Goal: Information Seeking & Learning: Find specific fact

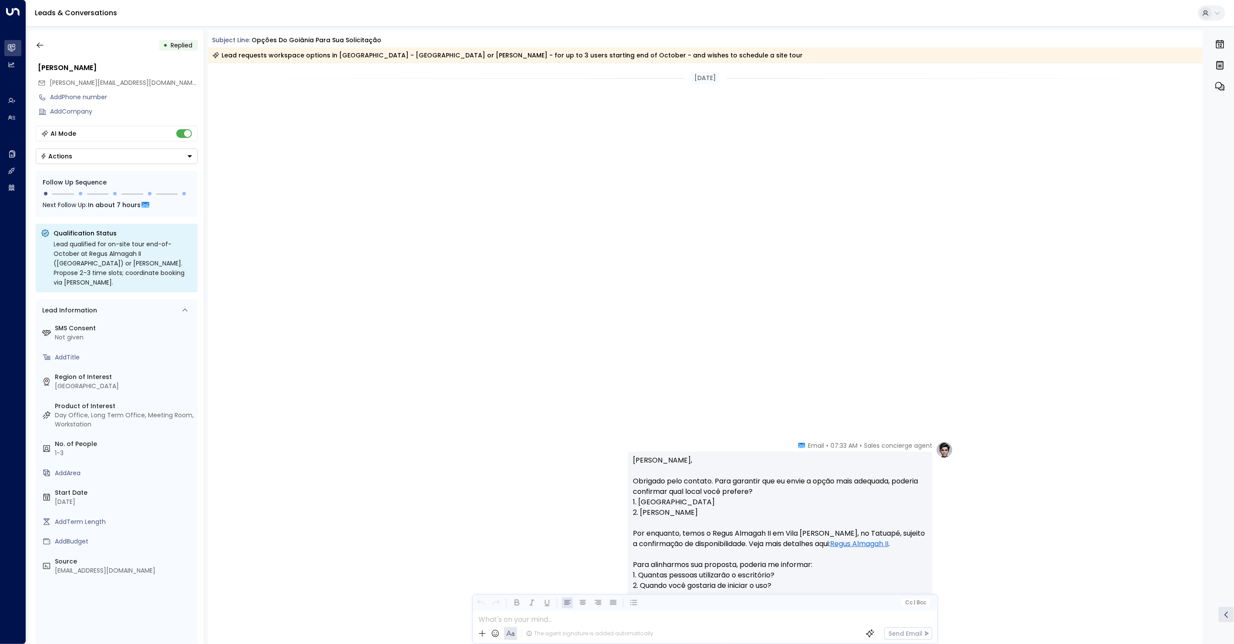
scroll to position [786, 0]
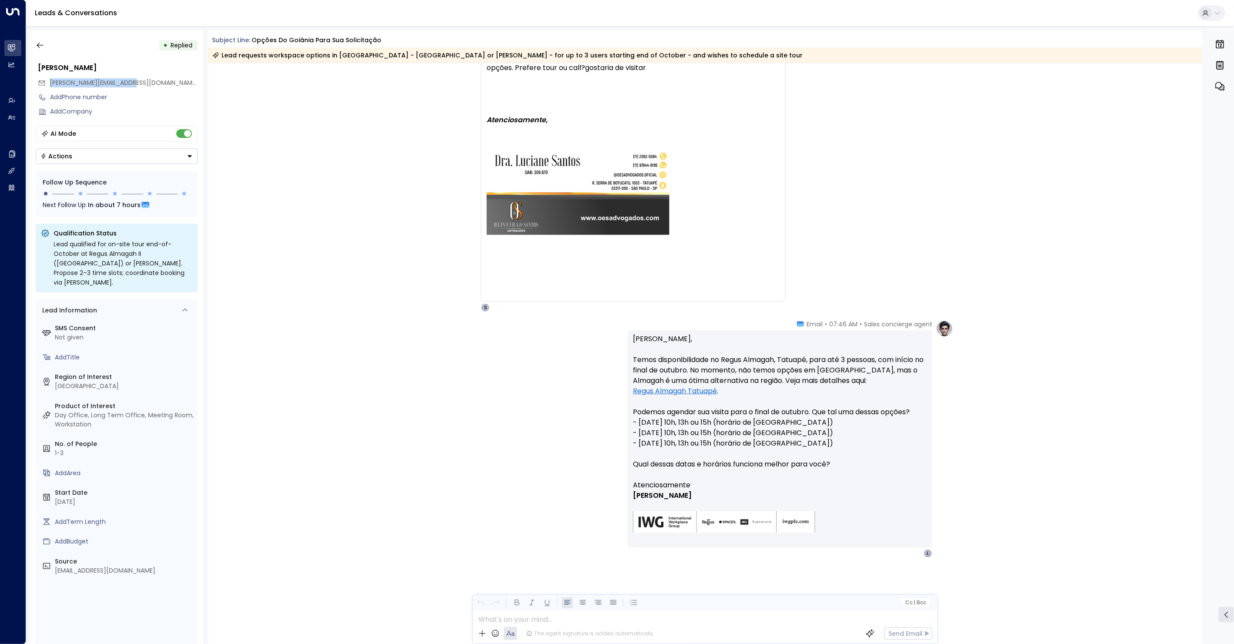
drag, startPoint x: 96, startPoint y: 82, endPoint x: 50, endPoint y: 81, distance: 45.7
click at [50, 81] on div "[PERSON_NAME][EMAIL_ADDRESS][PERSON_NAME][DOMAIN_NAME]" at bounding box center [118, 83] width 160 height 14
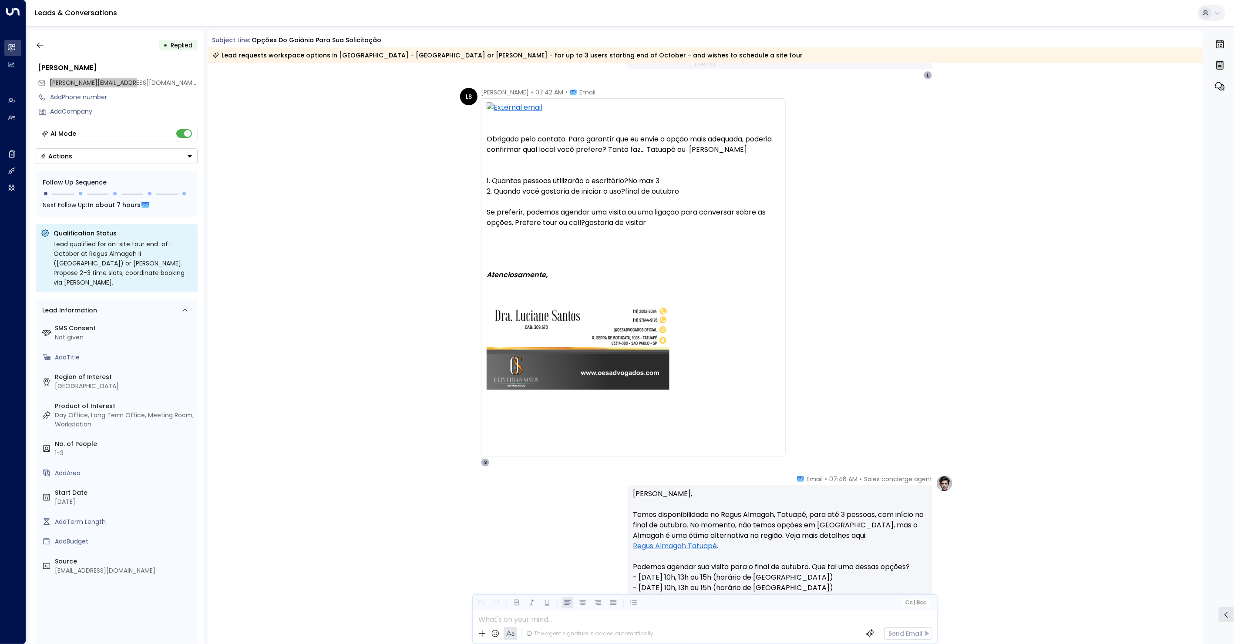
scroll to position [788, 0]
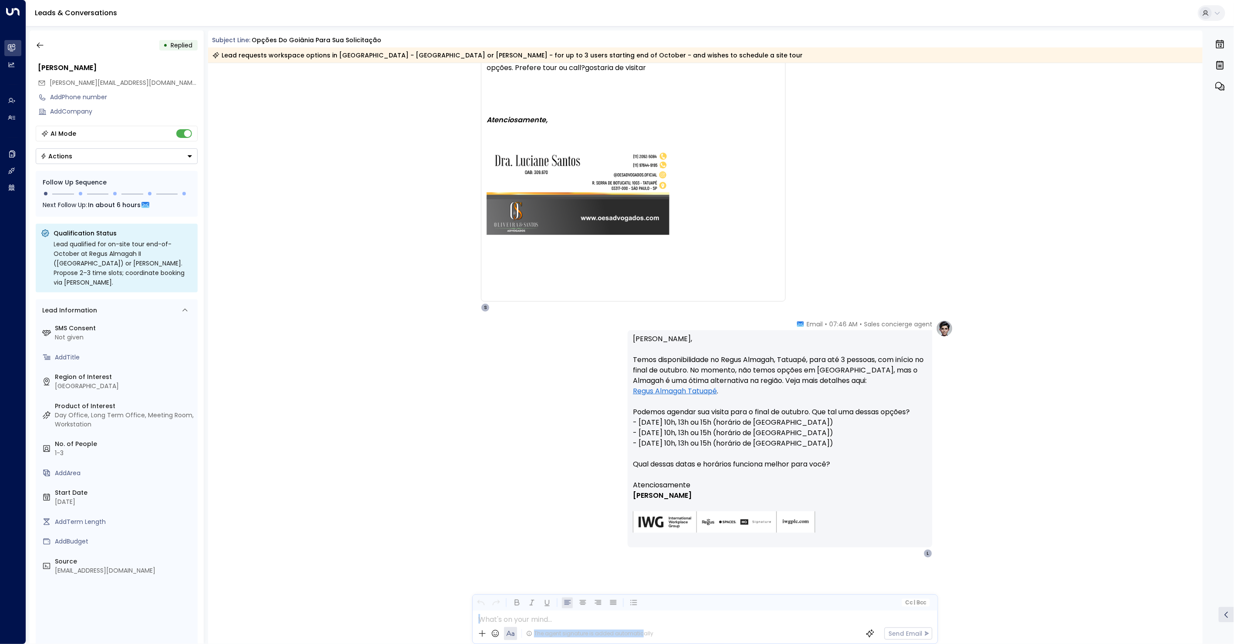
drag, startPoint x: 638, startPoint y: 643, endPoint x: 659, endPoint y: 661, distance: 28.1
click at [659, 644] on html "Overview Leads & Conversations Leads & Conversations Analytics Analytics Agents…" at bounding box center [617, 324] width 1234 height 649
click at [44, 48] on icon "button" at bounding box center [40, 45] width 9 height 9
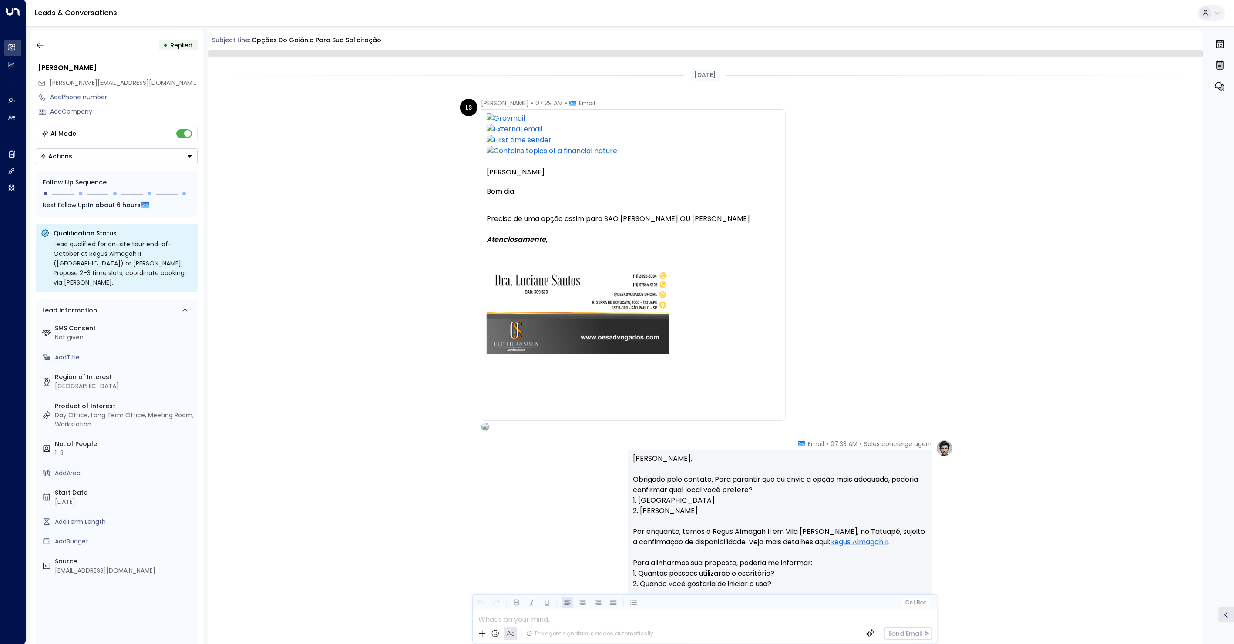
scroll to position [540, 0]
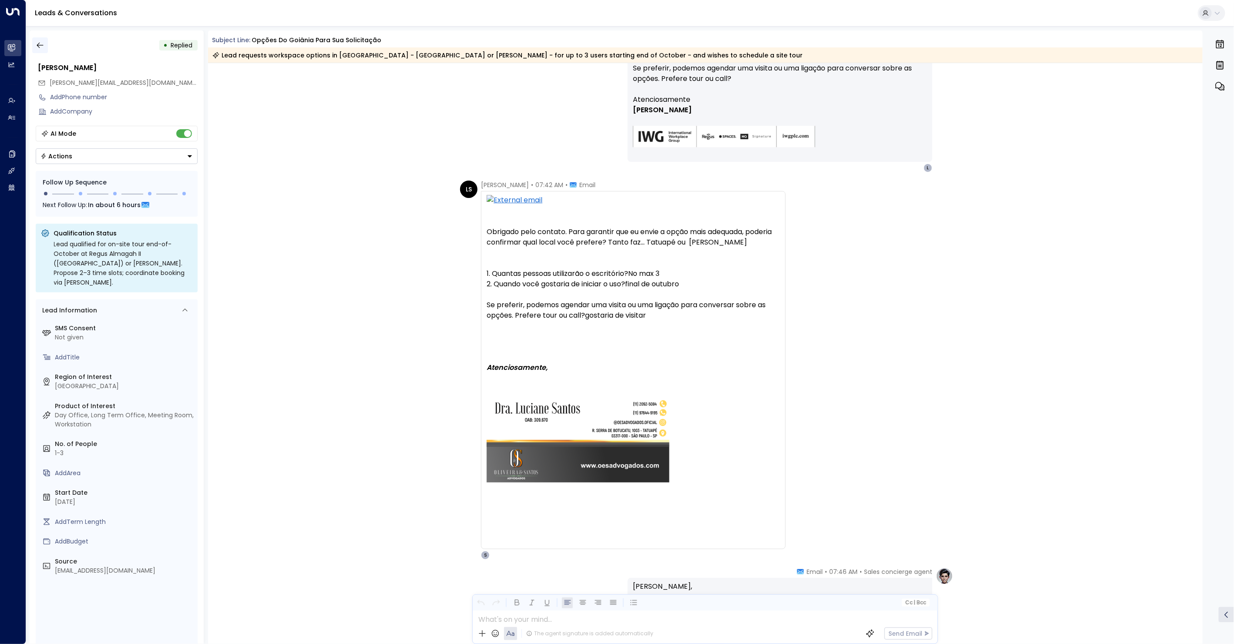
click at [38, 47] on icon "button" at bounding box center [40, 45] width 9 height 9
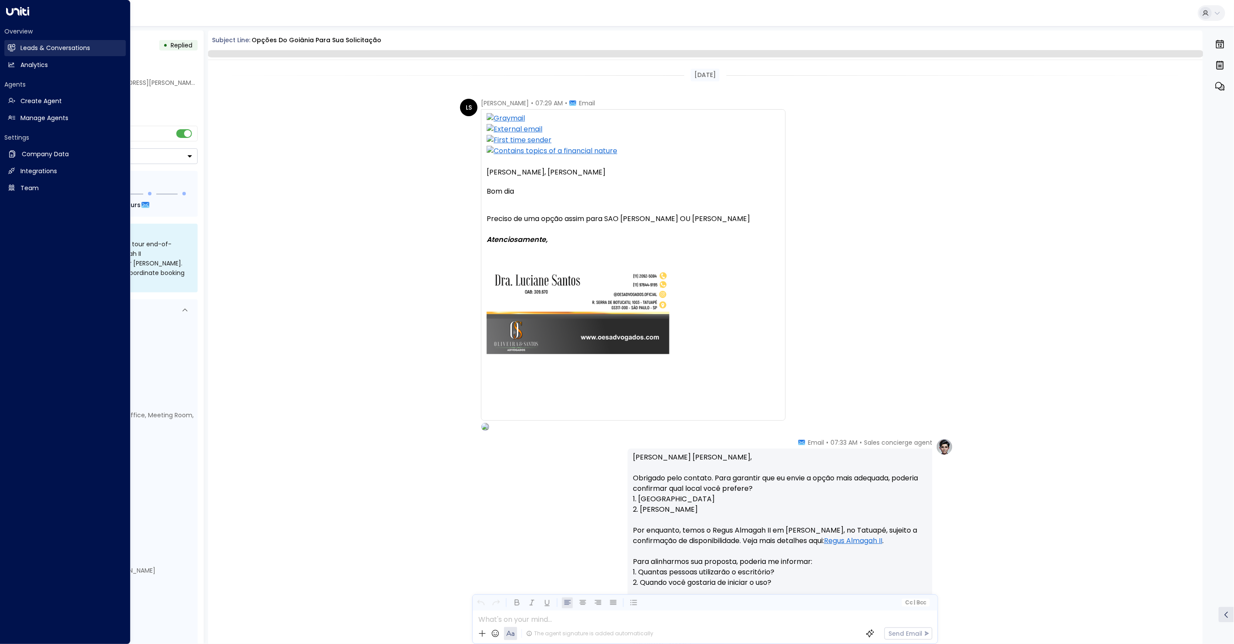
scroll to position [540, 0]
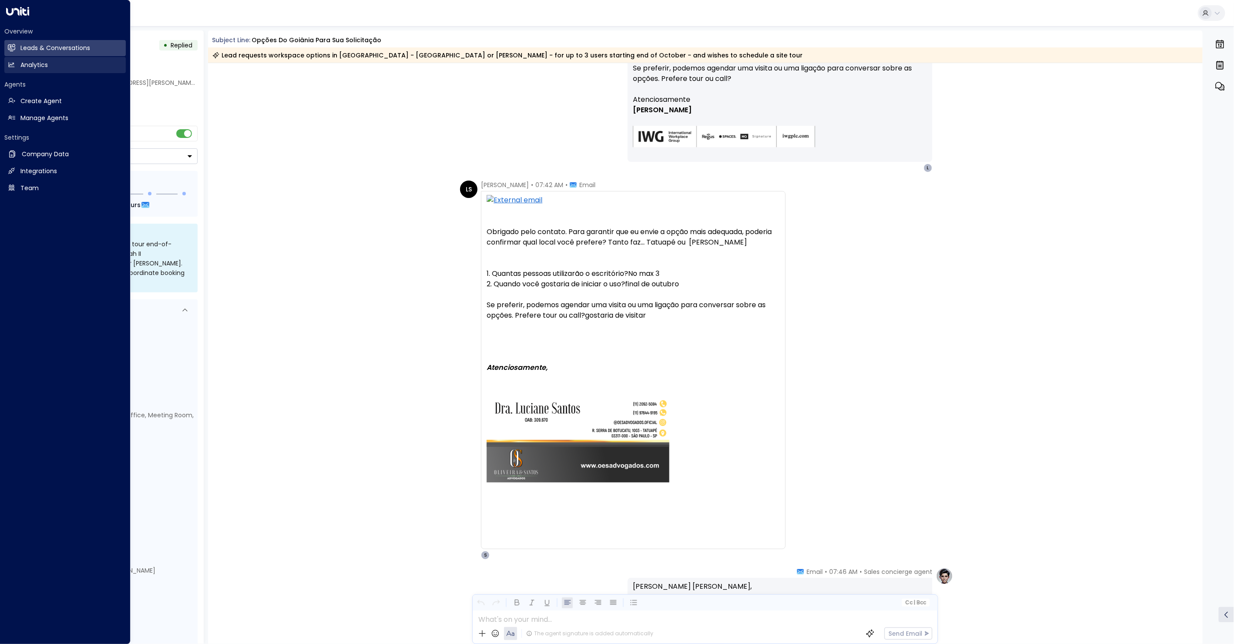
click at [24, 63] on h2 "Analytics" at bounding box center [33, 65] width 27 height 9
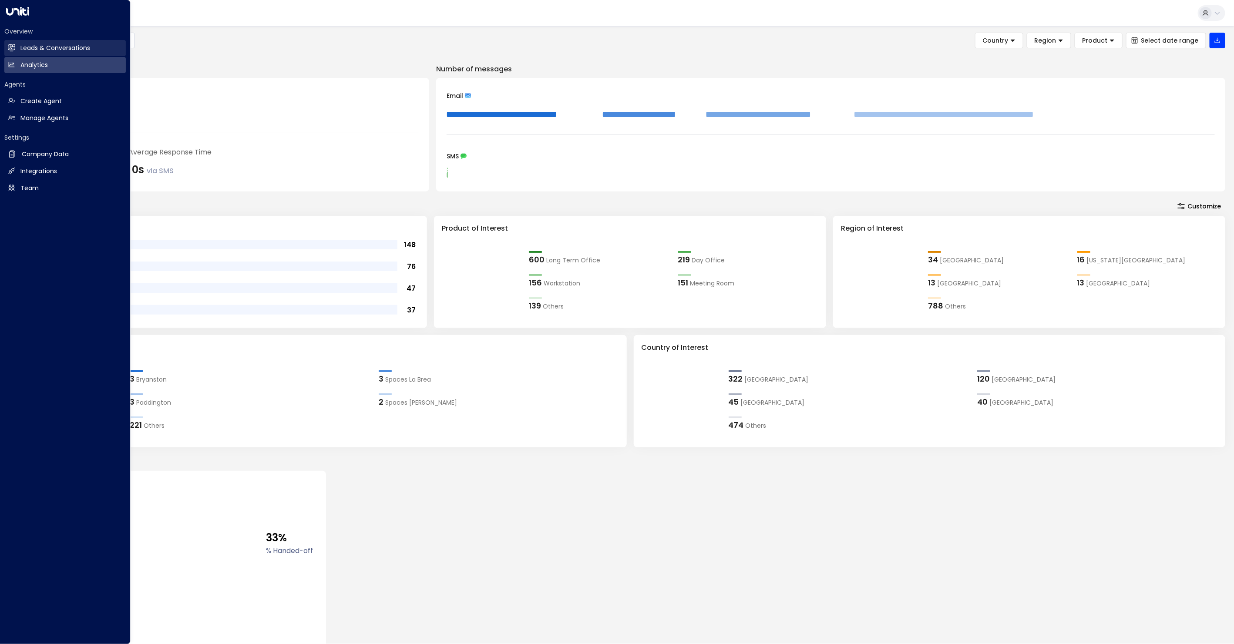
click at [36, 50] on h2 "Leads & Conversations" at bounding box center [55, 48] width 70 height 9
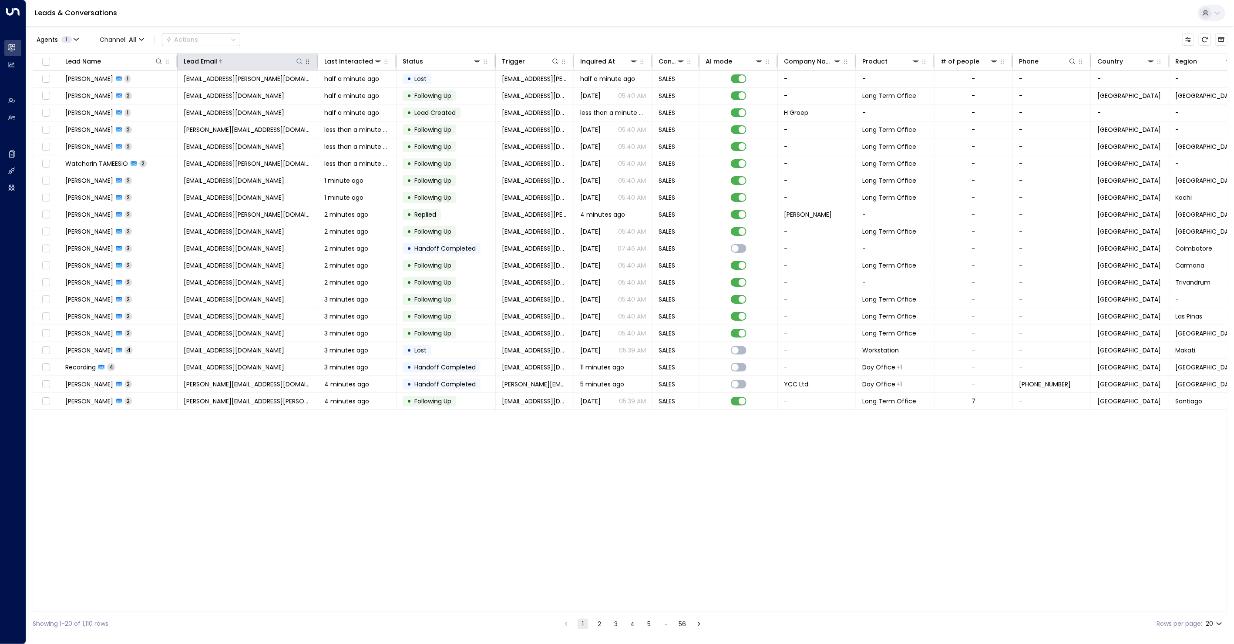
click at [302, 64] on icon at bounding box center [300, 61] width 6 height 6
click at [273, 93] on input "text" at bounding box center [299, 92] width 120 height 16
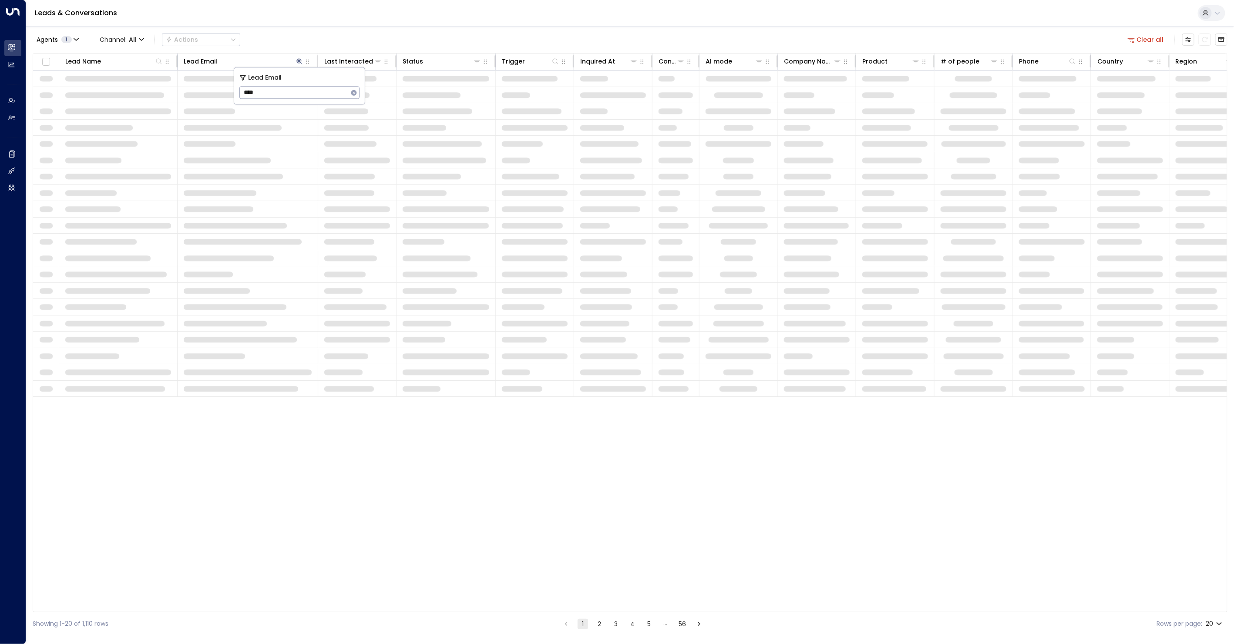
type input "*****"
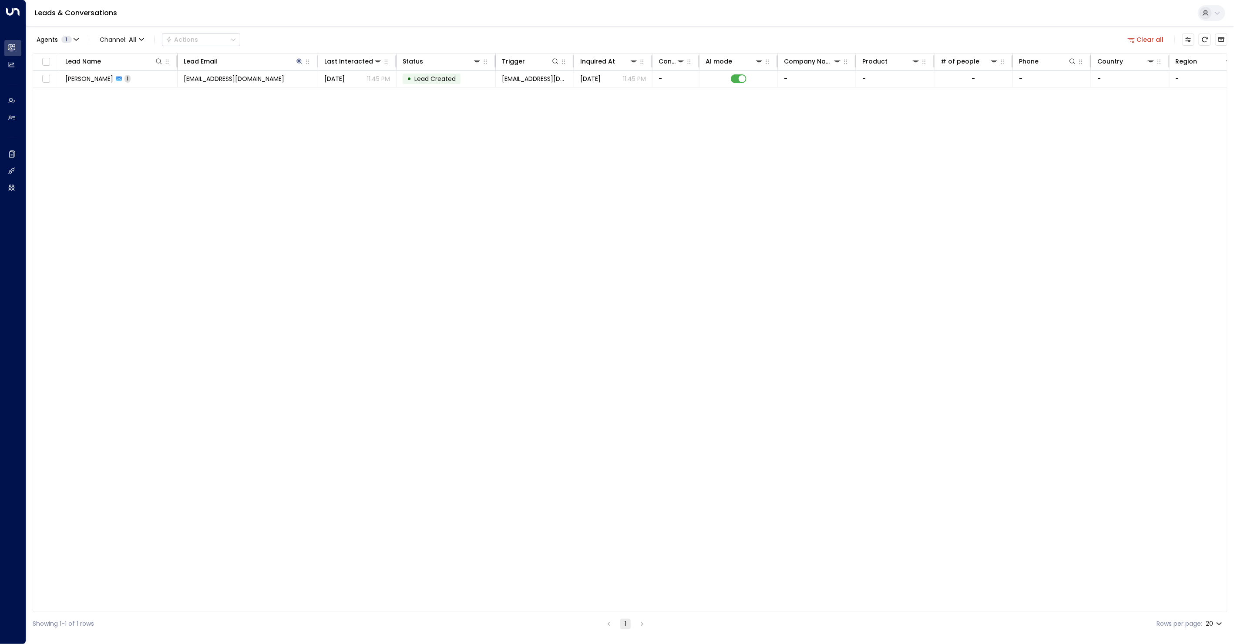
click at [223, 115] on div "Lead Name Lead Email Last Interacted Status Trigger Inquired At Conversation Ty…" at bounding box center [630, 333] width 1195 height 560
click at [237, 79] on span "totalfixcapetown@gmail.com" at bounding box center [234, 78] width 101 height 9
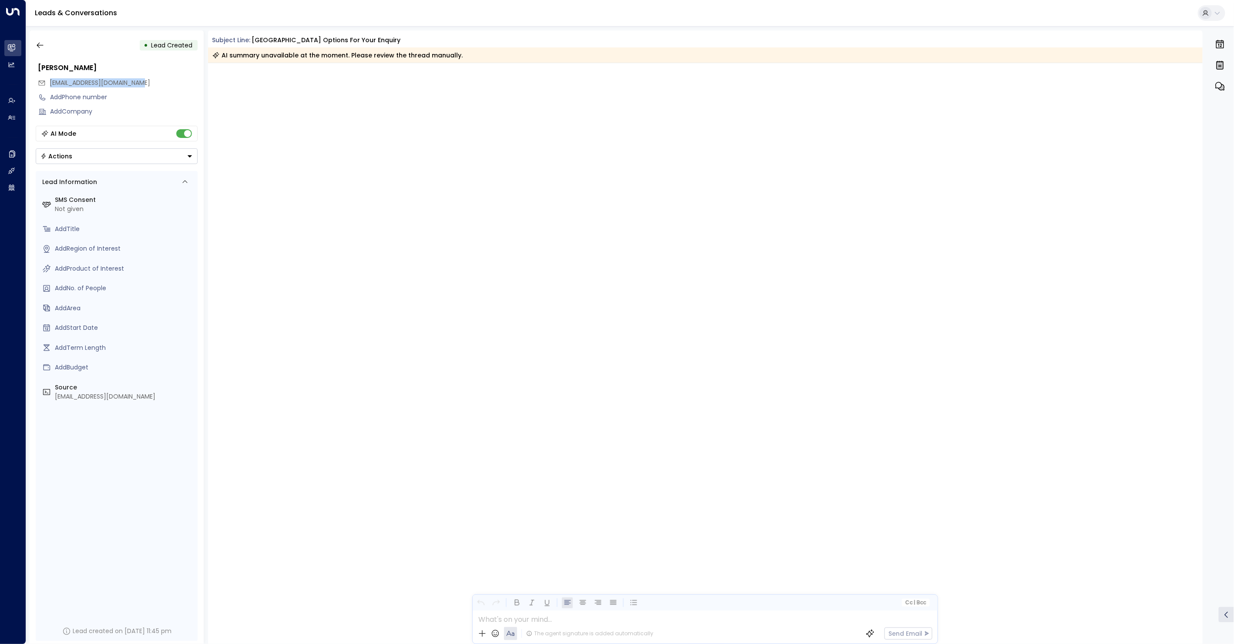
drag, startPoint x: 141, startPoint y: 83, endPoint x: 50, endPoint y: 82, distance: 90.6
click at [50, 82] on div "totalfixcapetown@gmail.com" at bounding box center [118, 83] width 160 height 14
copy span "totalfixcapetown@gmail.com"
click at [40, 45] on icon "button" at bounding box center [40, 46] width 7 height 6
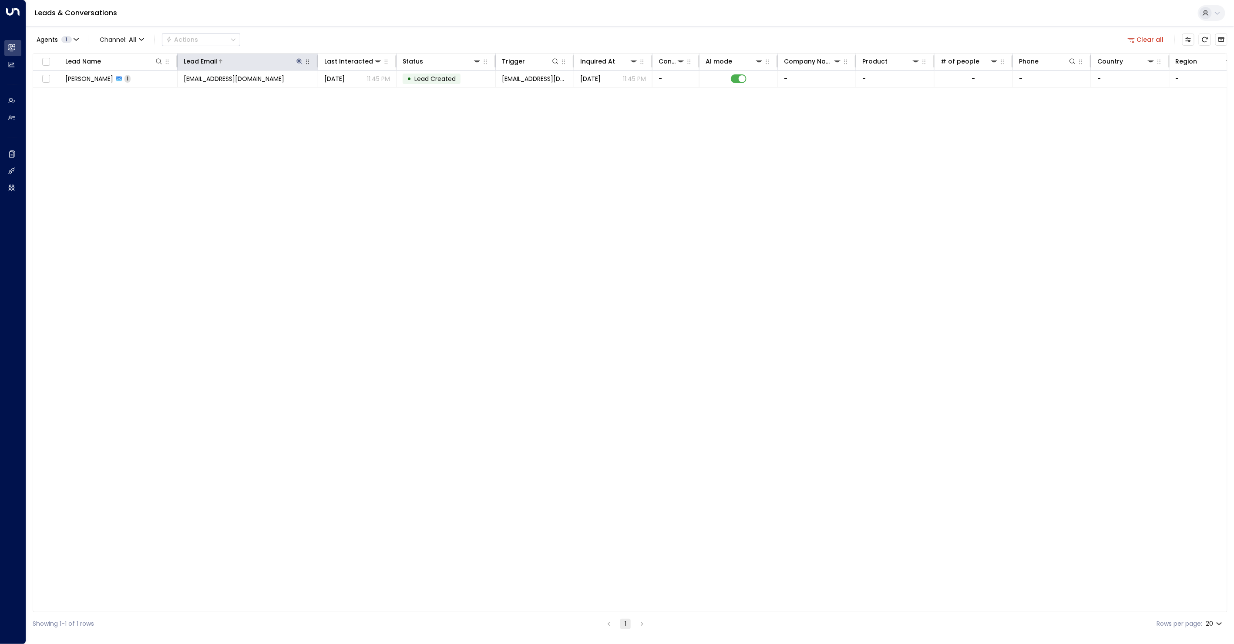
click at [300, 60] on icon at bounding box center [300, 61] width 6 height 6
drag, startPoint x: 277, startPoint y: 93, endPoint x: 227, endPoint y: 91, distance: 49.7
click at [227, 91] on body "Overview Leads & Conversations Leads & Conversations Analytics Analytics Agents…" at bounding box center [617, 318] width 1234 height 636
drag, startPoint x: 352, startPoint y: 91, endPoint x: 303, endPoint y: 90, distance: 48.8
click at [351, 91] on icon "button" at bounding box center [354, 93] width 6 height 6
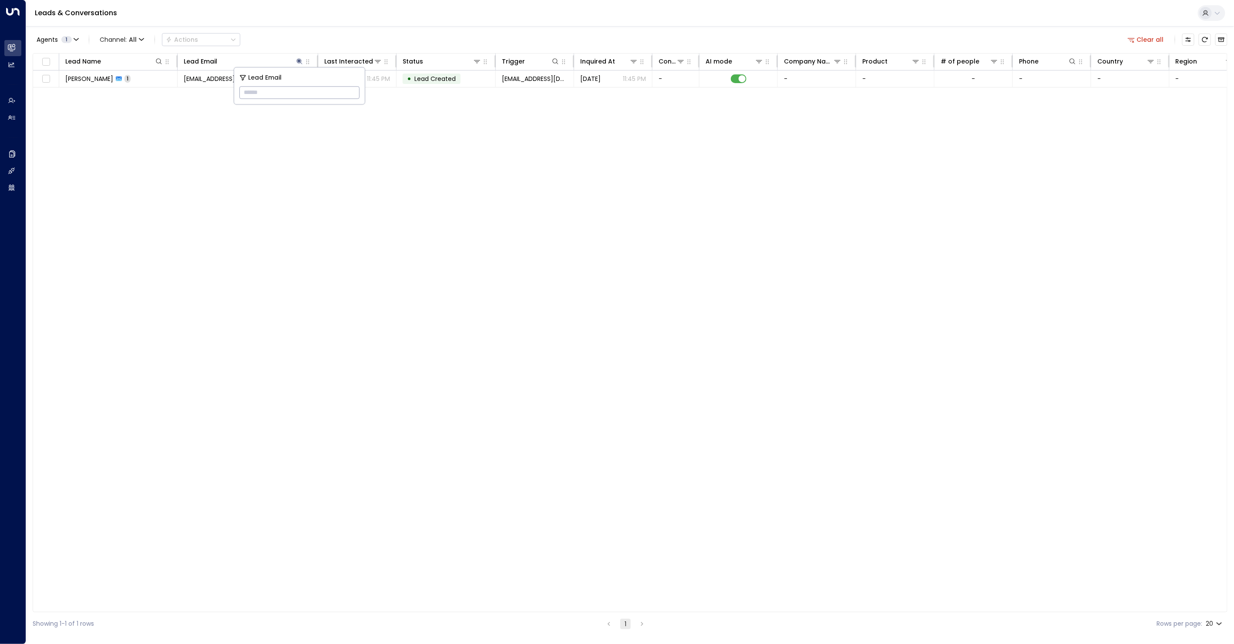
click at [295, 88] on input "text" at bounding box center [299, 92] width 120 height 16
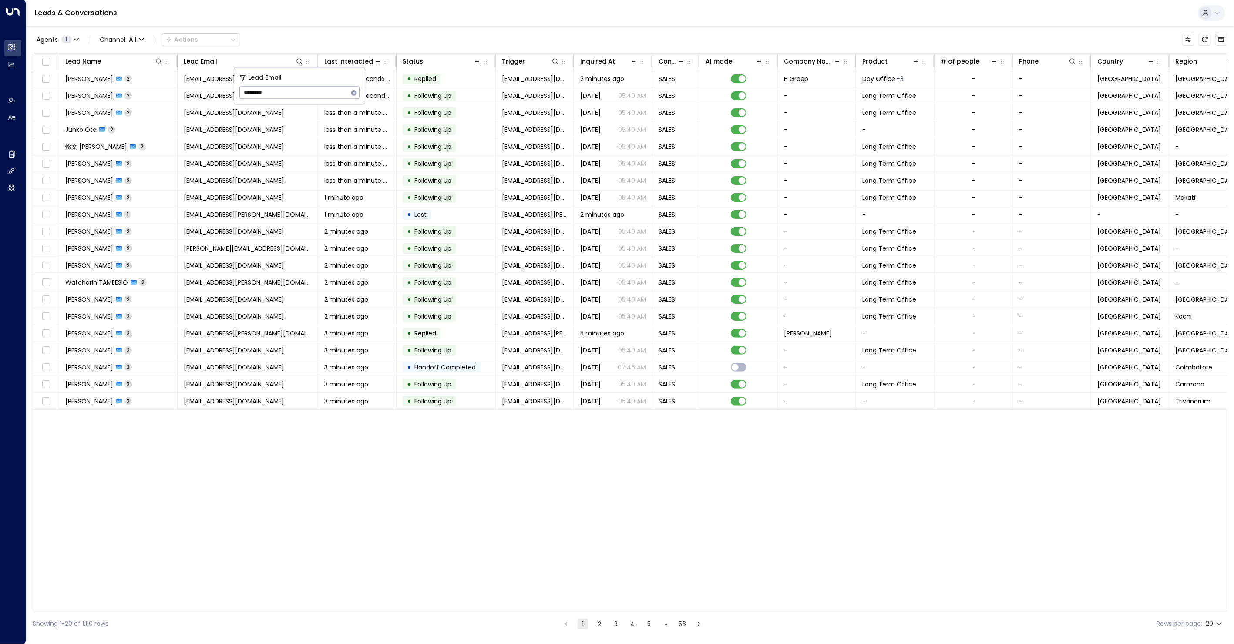
type input "********"
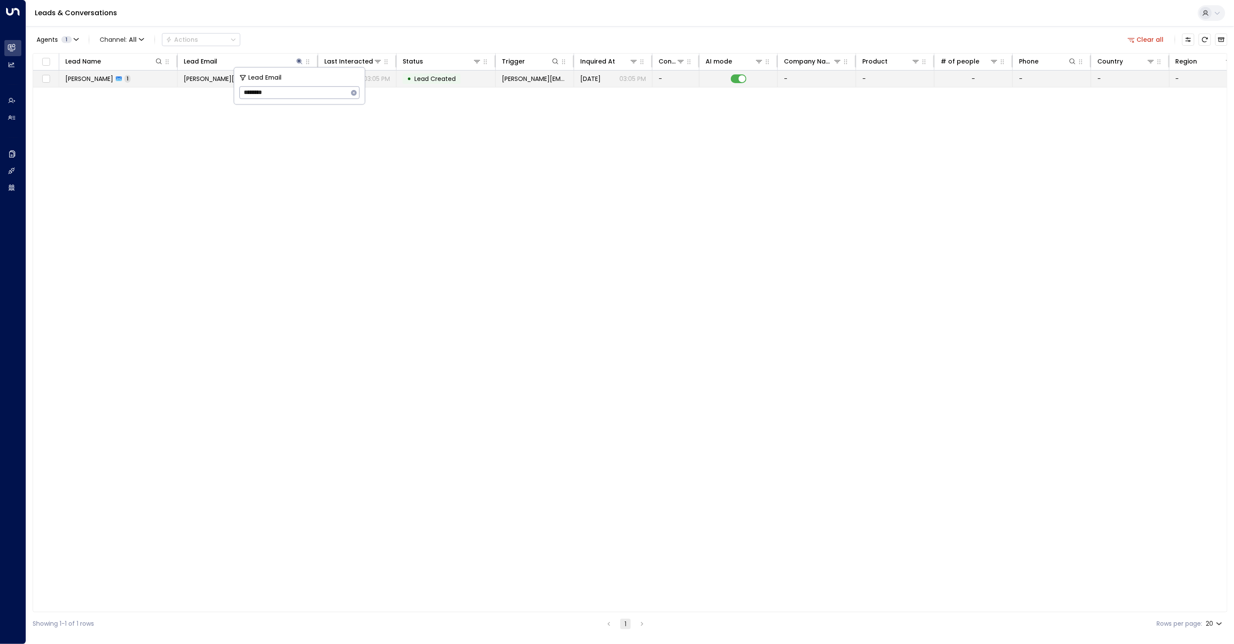
click at [206, 82] on span "prasanna@datahaven.xyz" at bounding box center [248, 78] width 128 height 9
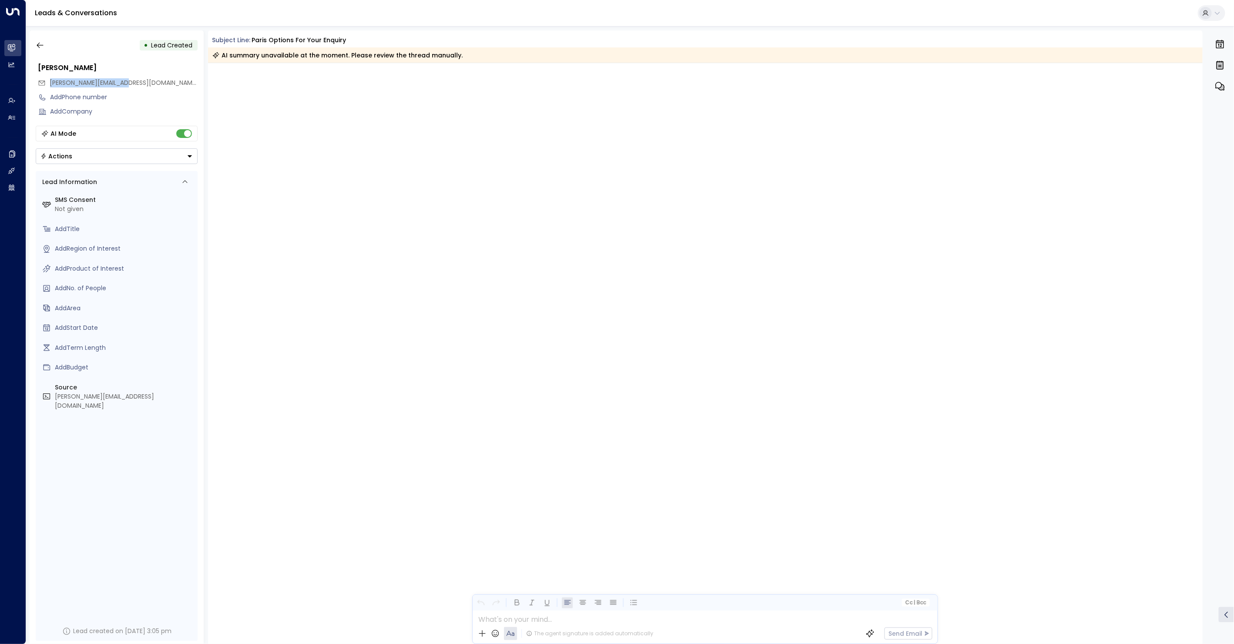
drag, startPoint x: 84, startPoint y: 84, endPoint x: 51, endPoint y: 83, distance: 33.6
click at [51, 83] on div "prasanna@datahaven.xyz" at bounding box center [118, 83] width 160 height 14
drag, startPoint x: 134, startPoint y: 91, endPoint x: 134, endPoint y: 84, distance: 7.0
click at [134, 88] on div "Prasanna Ketheeswaran prasanna@datahaven.xyz Add Phone number Add Company" at bounding box center [117, 89] width 162 height 59
click at [59, 82] on span "prasanna@datahaven.xyz" at bounding box center [124, 82] width 148 height 9
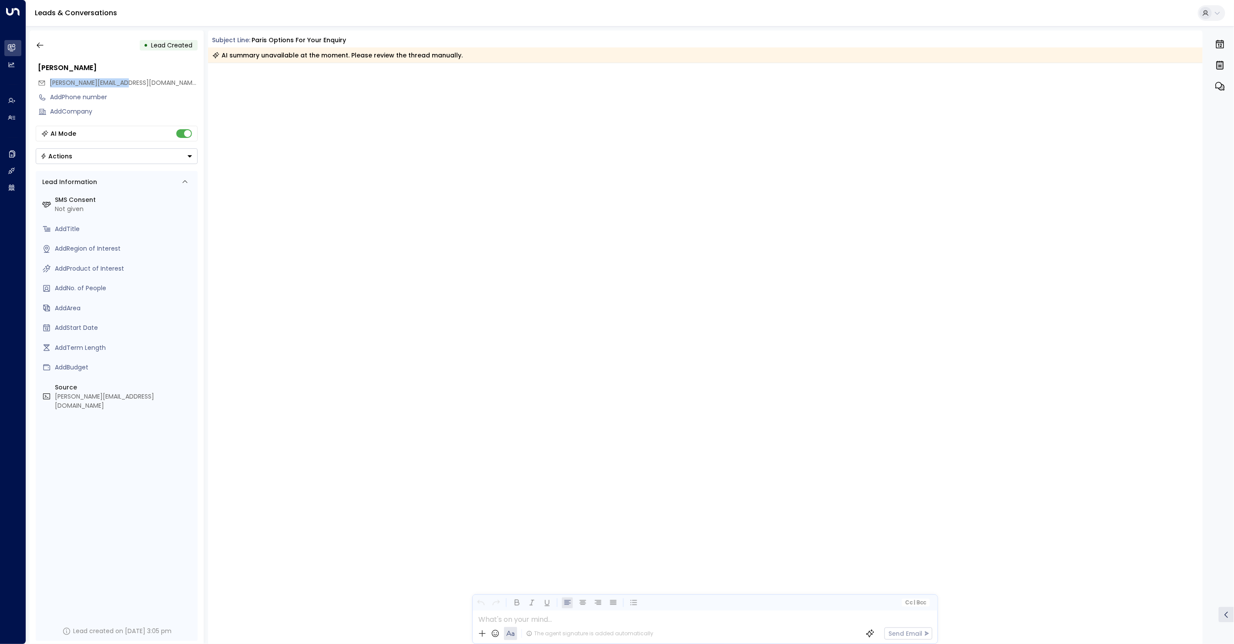
drag, startPoint x: 51, startPoint y: 81, endPoint x: 135, endPoint y: 79, distance: 84.9
click at [135, 79] on div "prasanna@datahaven.xyz" at bounding box center [118, 83] width 160 height 14
copy span "prasanna@datahaven.xyz"
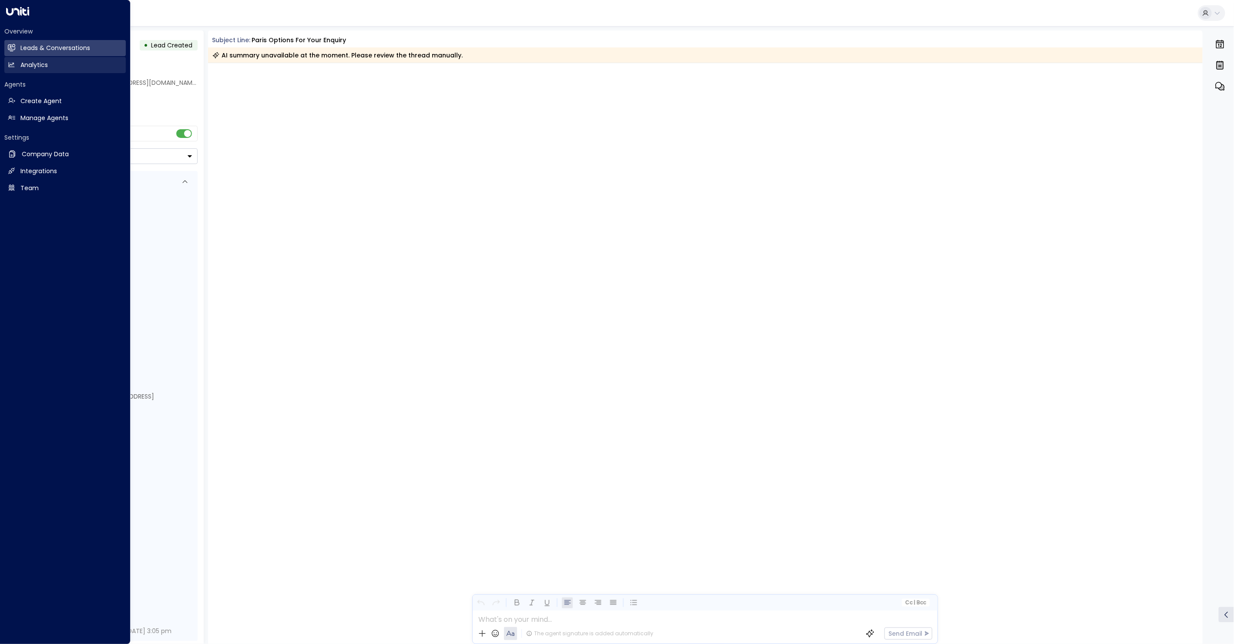
click at [38, 66] on h2 "Analytics" at bounding box center [33, 65] width 27 height 9
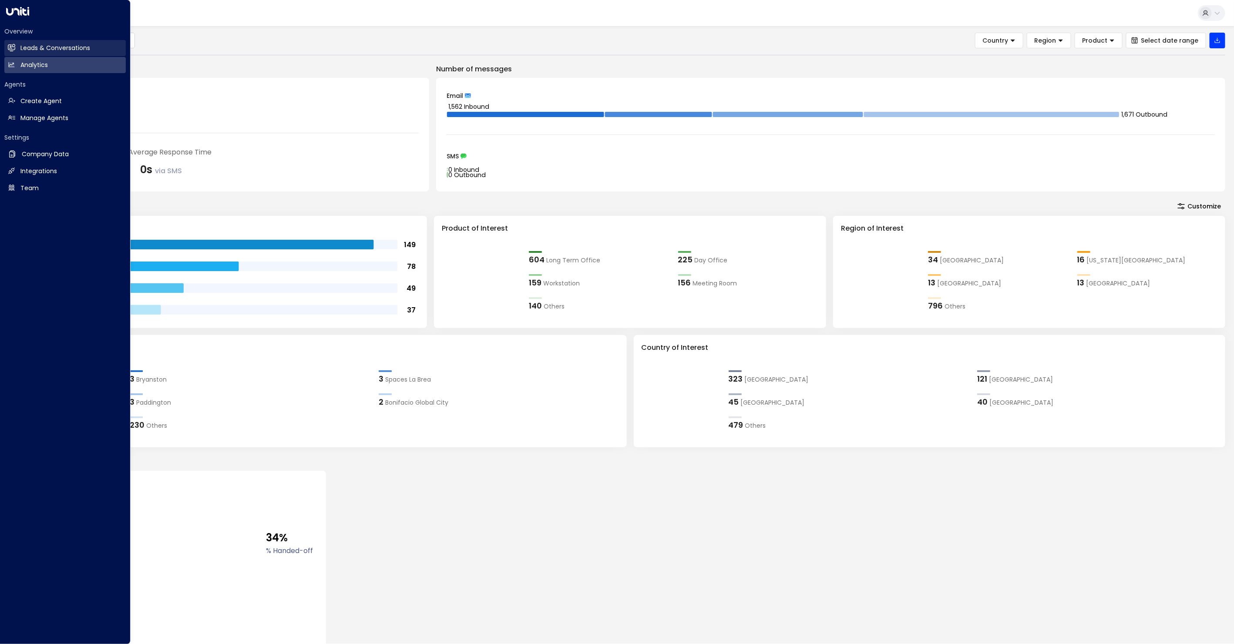
click at [72, 45] on h2 "Leads & Conversations" at bounding box center [55, 48] width 70 height 9
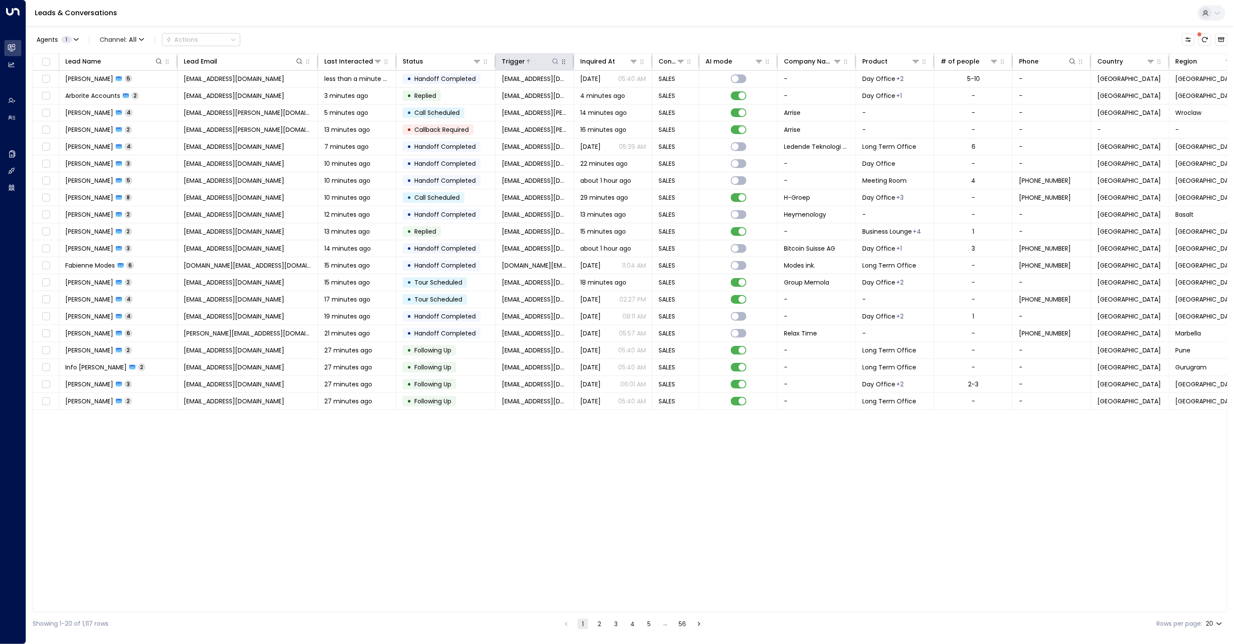
click at [559, 59] on button at bounding box center [555, 61] width 9 height 9
click at [514, 78] on span "Trigger" at bounding box center [515, 78] width 23 height 10
drag, startPoint x: 500, startPoint y: 78, endPoint x: 505, endPoint y: 73, distance: 6.8
click at [500, 78] on icon at bounding box center [499, 77] width 7 height 7
click at [534, 42] on div "Agents 1 Channel: All Actions" at bounding box center [630, 39] width 1195 height 18
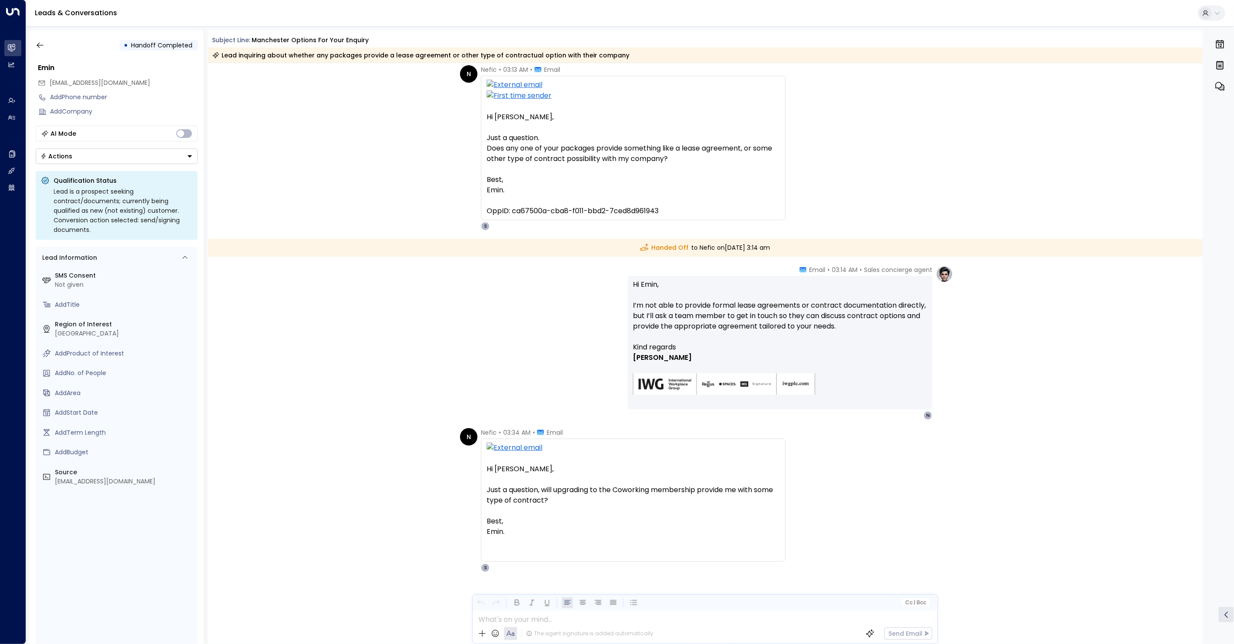
scroll to position [51, 0]
